Goal: Browse casually

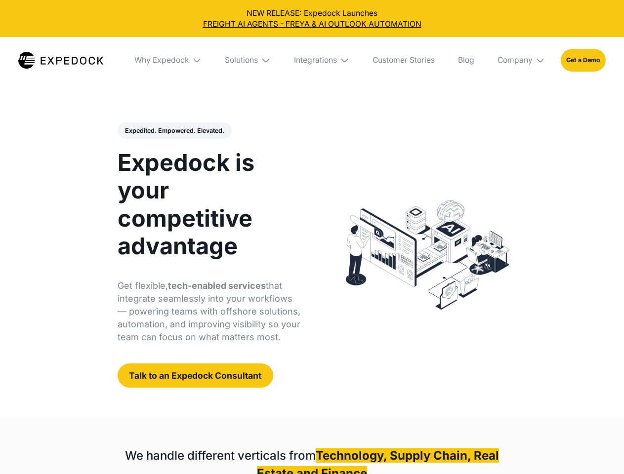
select select
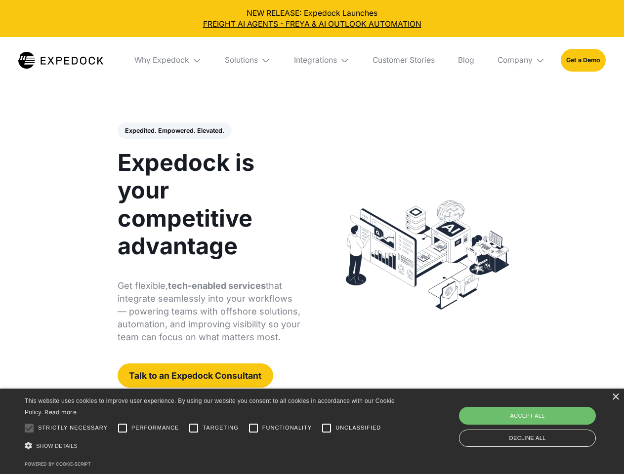
click at [312, 60] on div "Integrations" at bounding box center [315, 60] width 43 height 10
click at [168, 60] on div "Why Expedock" at bounding box center [153, 60] width 55 height 10
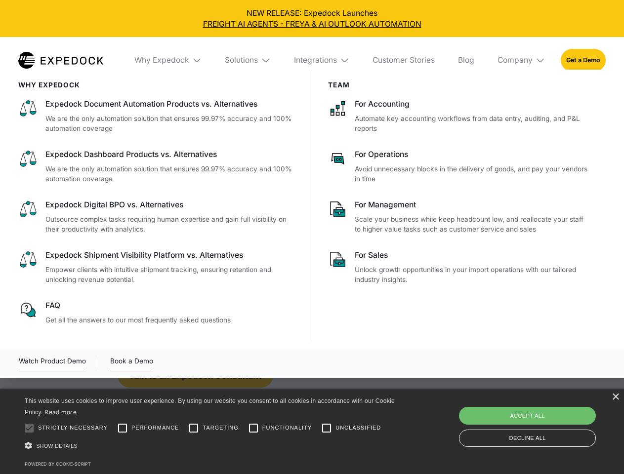
click at [248, 60] on div "Solutions" at bounding box center [241, 60] width 33 height 10
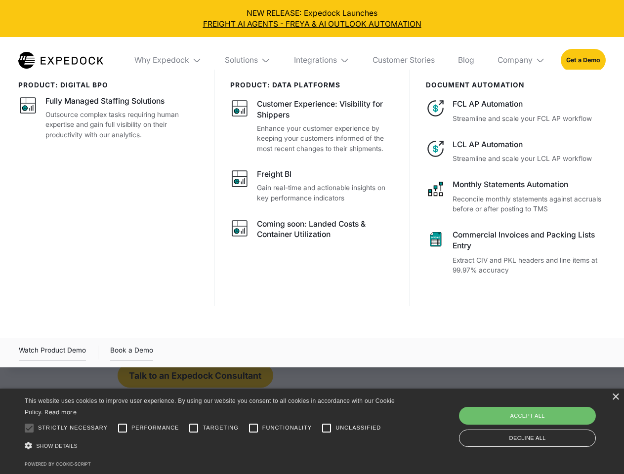
click at [322, 60] on div "Integrations" at bounding box center [315, 60] width 43 height 10
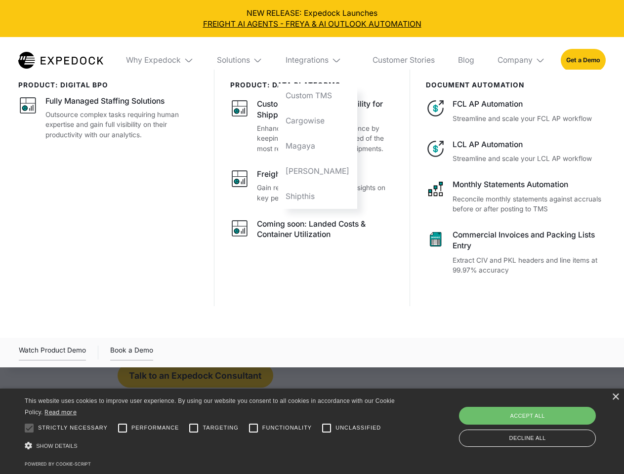
click at [521, 60] on div "Company" at bounding box center [514, 60] width 35 height 10
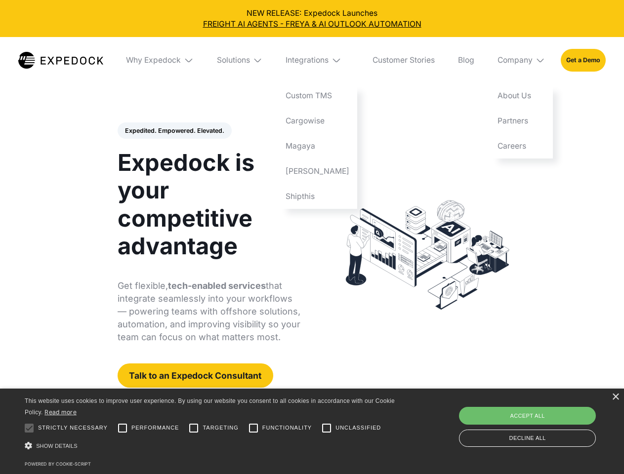
click at [174, 131] on div "Expedited. Empowered. Elevated. Automate Freight Document Extraction at 99.97% …" at bounding box center [209, 255] width 183 height 266
click at [29, 428] on div at bounding box center [29, 428] width 20 height 20
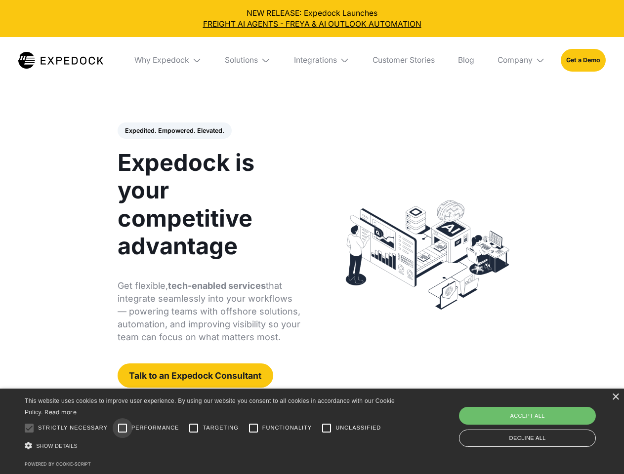
click at [122, 428] on input "Performance" at bounding box center [123, 428] width 20 height 20
checkbox input "true"
click at [194, 428] on input "Targeting" at bounding box center [194, 428] width 20 height 20
checkbox input "true"
click at [253, 428] on input "Functionality" at bounding box center [253, 428] width 20 height 20
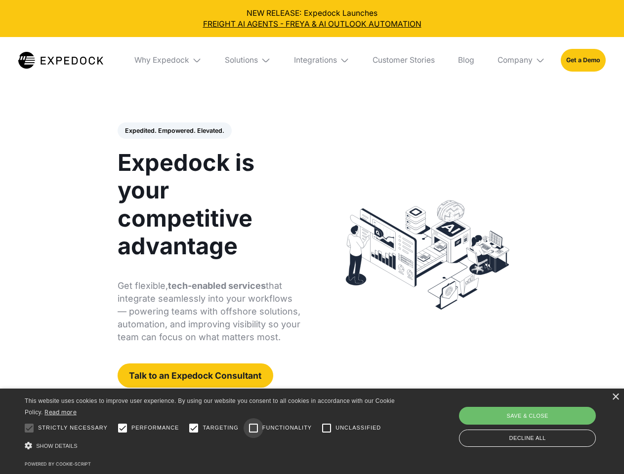
checkbox input "true"
